Goal: Information Seeking & Learning: Check status

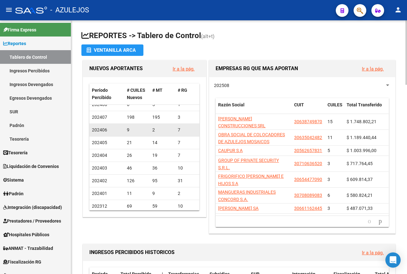
scroll to position [32, 0]
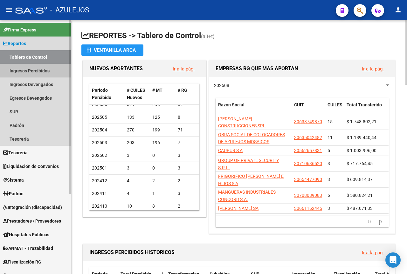
click at [34, 71] on link "Ingresos Percibidos" at bounding box center [35, 71] width 71 height 14
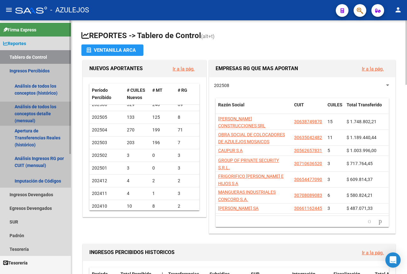
click at [41, 111] on link "Análisis de todos los conceptos detalle (mensual)" at bounding box center [35, 114] width 71 height 24
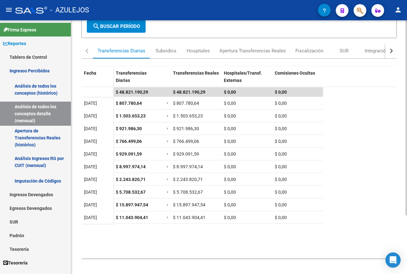
scroll to position [77, 0]
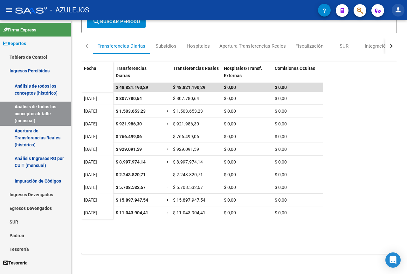
click at [398, 11] on mat-icon "person" at bounding box center [398, 10] width 8 height 8
click at [389, 44] on button "exit_to_app Salir" at bounding box center [385, 41] width 39 height 15
